Goal: Task Accomplishment & Management: Manage account settings

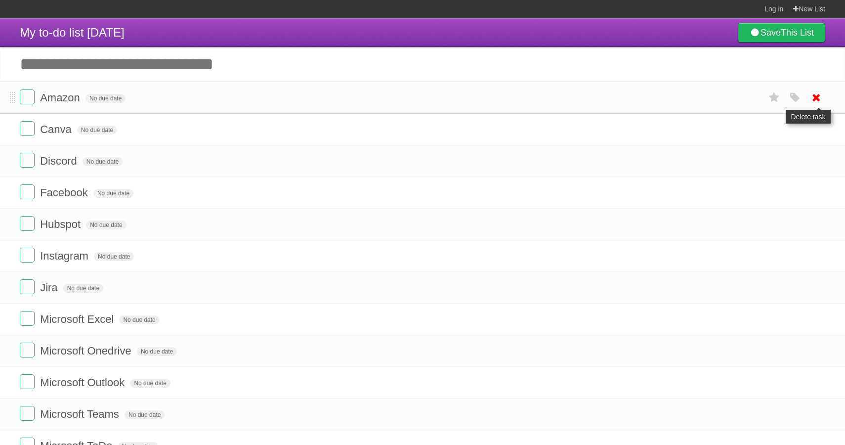
click at [815, 100] on icon at bounding box center [816, 97] width 14 height 16
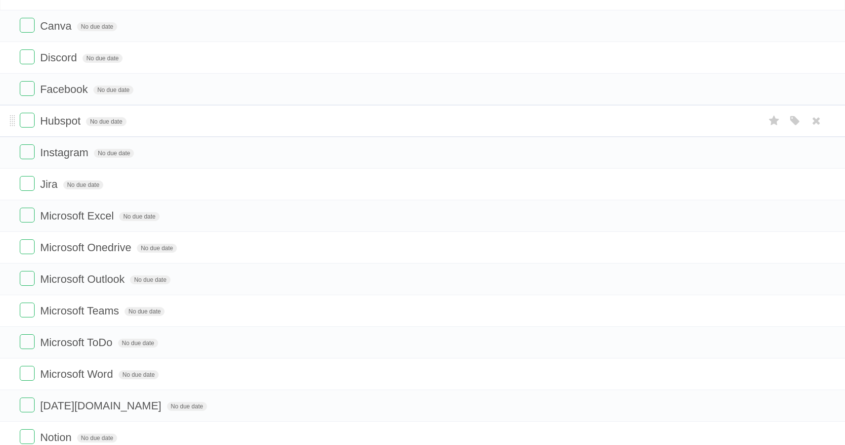
scroll to position [30, 0]
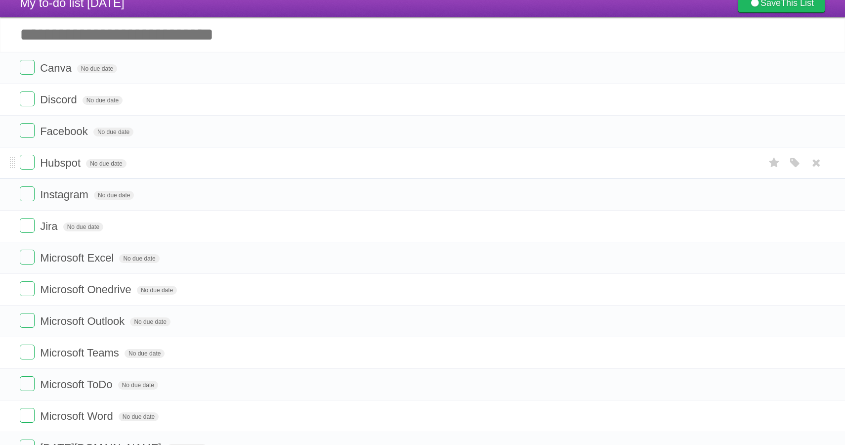
click at [40, 191] on form "Instagram No due date White Red Blue Green Purple Orange" at bounding box center [422, 194] width 805 height 16
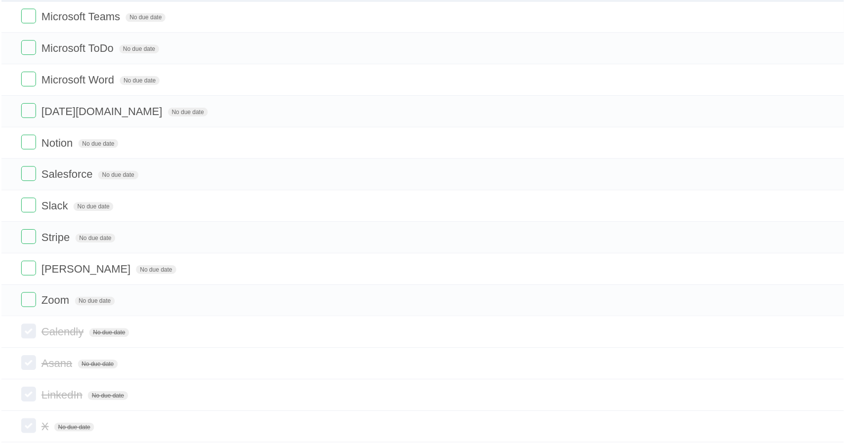
scroll to position [0, 0]
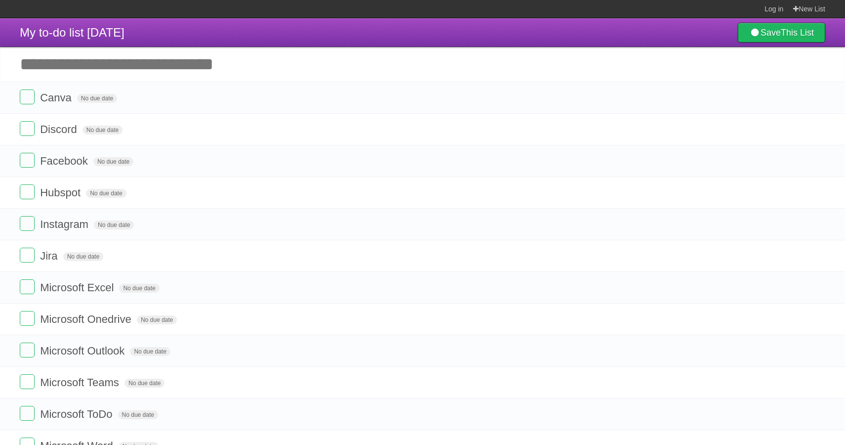
drag, startPoint x: 21, startPoint y: 32, endPoint x: 221, endPoint y: 31, distance: 200.6
click at [221, 31] on header "My to-do list [DATE] Save This List" at bounding box center [422, 32] width 845 height 29
click at [221, 30] on header "My to-do list [DATE] Save This List" at bounding box center [422, 32] width 845 height 29
click at [236, 32] on header "My to-do list [DATE] Save This List" at bounding box center [422, 32] width 845 height 29
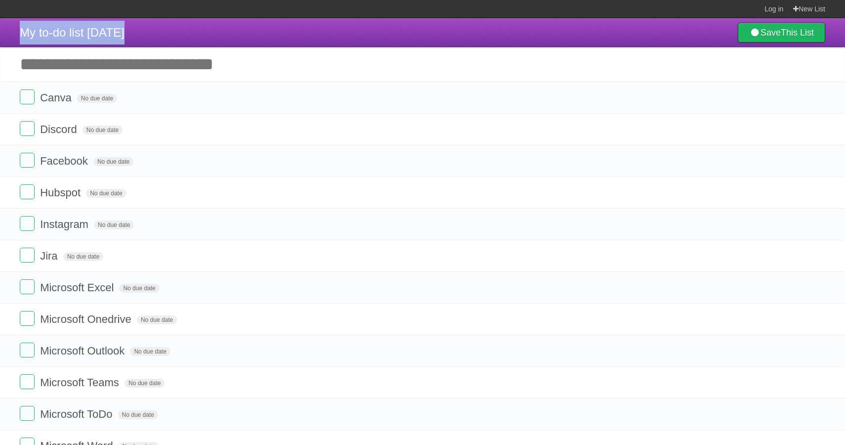
click at [236, 32] on header "My to-do list [DATE] Save This List" at bounding box center [422, 32] width 845 height 29
click at [273, 25] on header "My to-do list [DATE] Save This List" at bounding box center [422, 32] width 845 height 29
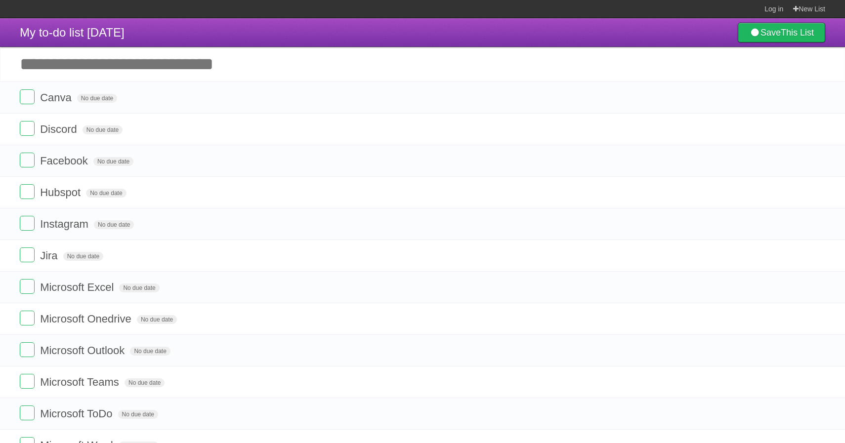
drag, startPoint x: 179, startPoint y: 32, endPoint x: 180, endPoint y: 45, distance: 13.9
click at [181, 46] on header "My to-do list [DATE] Save This List" at bounding box center [422, 32] width 845 height 29
click at [220, 35] on header "My to-do list [DATE] Save This List" at bounding box center [422, 32] width 845 height 29
click at [187, 12] on section "Log in New List" at bounding box center [422, 9] width 845 height 18
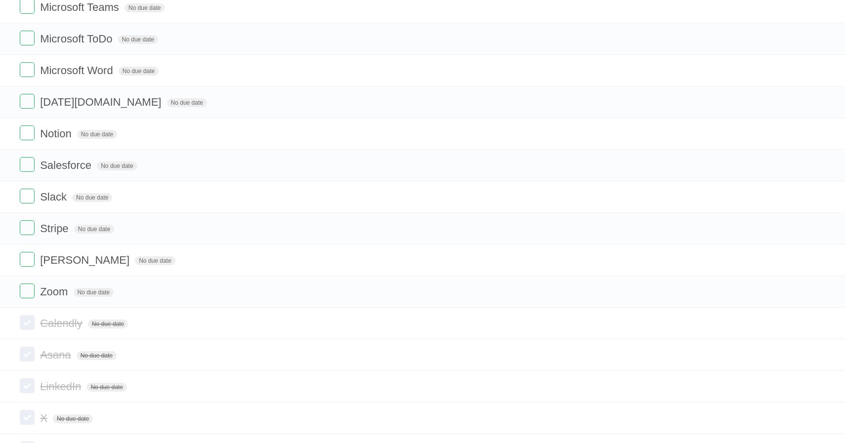
scroll to position [572, 0]
